Goal: Task Accomplishment & Management: Complete application form

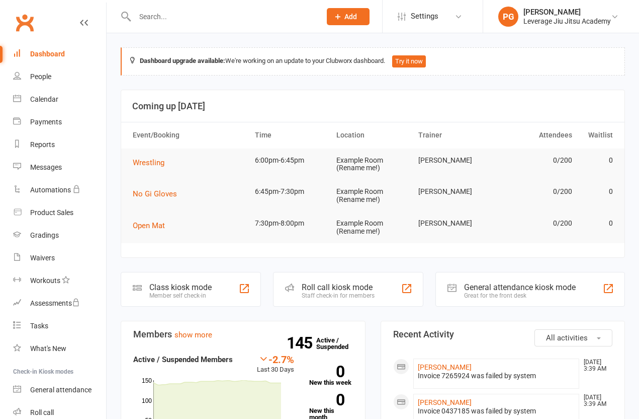
click at [270, 10] on input "text" at bounding box center [223, 17] width 182 height 14
click at [337, 10] on button "Add" at bounding box center [348, 16] width 43 height 17
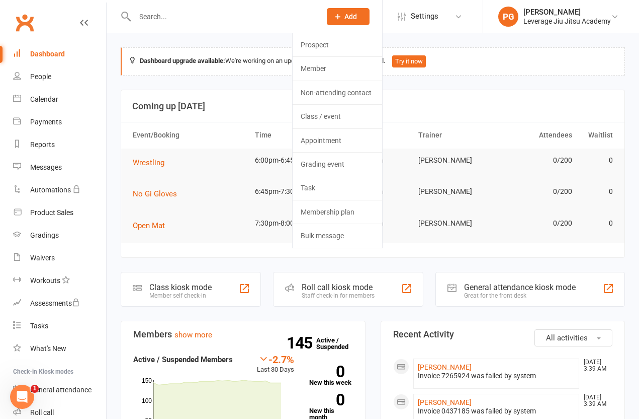
click at [333, 66] on link "Member" at bounding box center [338, 68] width 90 height 23
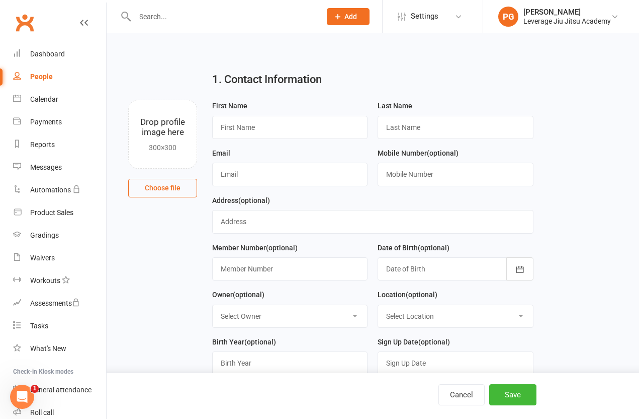
click at [454, 397] on button "Cancel" at bounding box center [462, 394] width 46 height 21
select select "100"
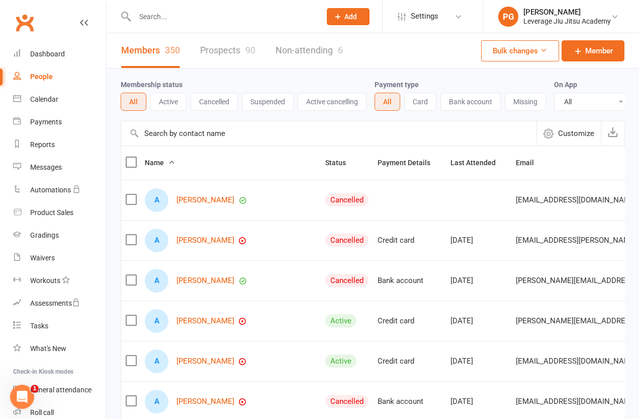
click at [337, 18] on button "Add" at bounding box center [348, 16] width 43 height 17
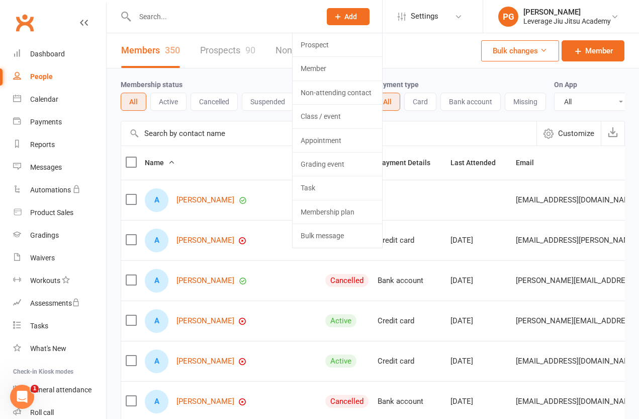
click at [307, 41] on link "Prospect" at bounding box center [338, 44] width 90 height 23
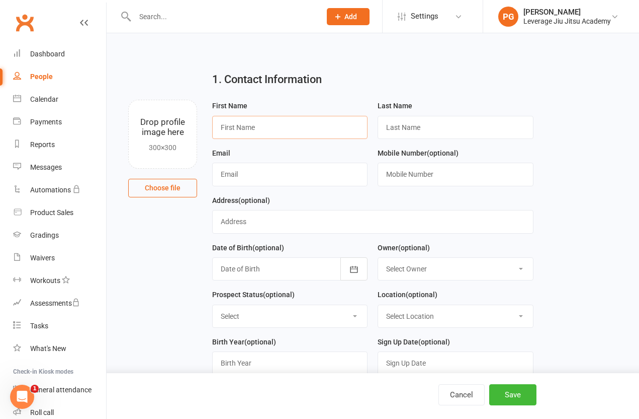
click at [269, 134] on input "text" at bounding box center [289, 127] width 155 height 23
type input "[PERSON_NAME]"
click at [454, 130] on input "text" at bounding box center [455, 127] width 155 height 23
type input "Pezzin"
click at [585, 121] on main "1. Contact Information Drop profile image here 300×300 Choose file First Name […" at bounding box center [373, 353] width 505 height 581
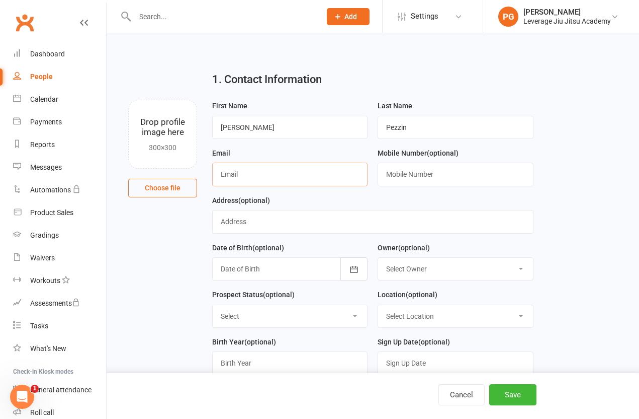
click at [281, 172] on input "text" at bounding box center [289, 174] width 155 height 23
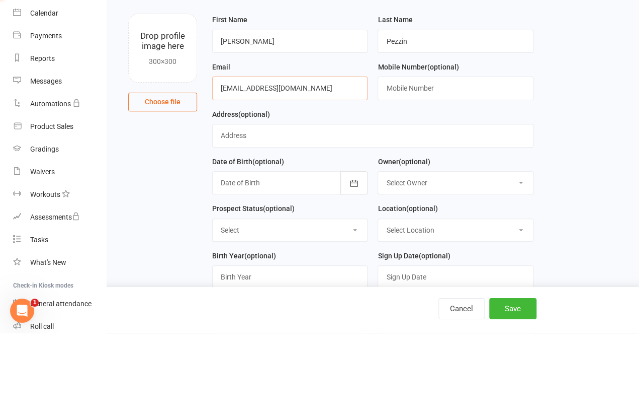
type input "[EMAIL_ADDRESS][DOMAIN_NAME]"
click at [434, 163] on input "text" at bounding box center [455, 174] width 155 height 23
type input "0491012024"
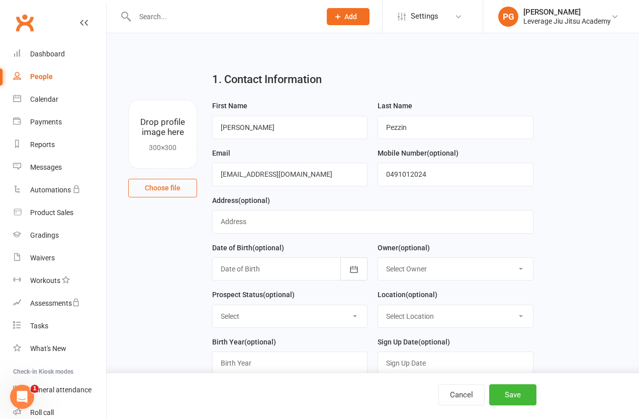
click at [523, 391] on button "Save" at bounding box center [513, 394] width 47 height 21
